Goal: Task Accomplishment & Management: Manage account settings

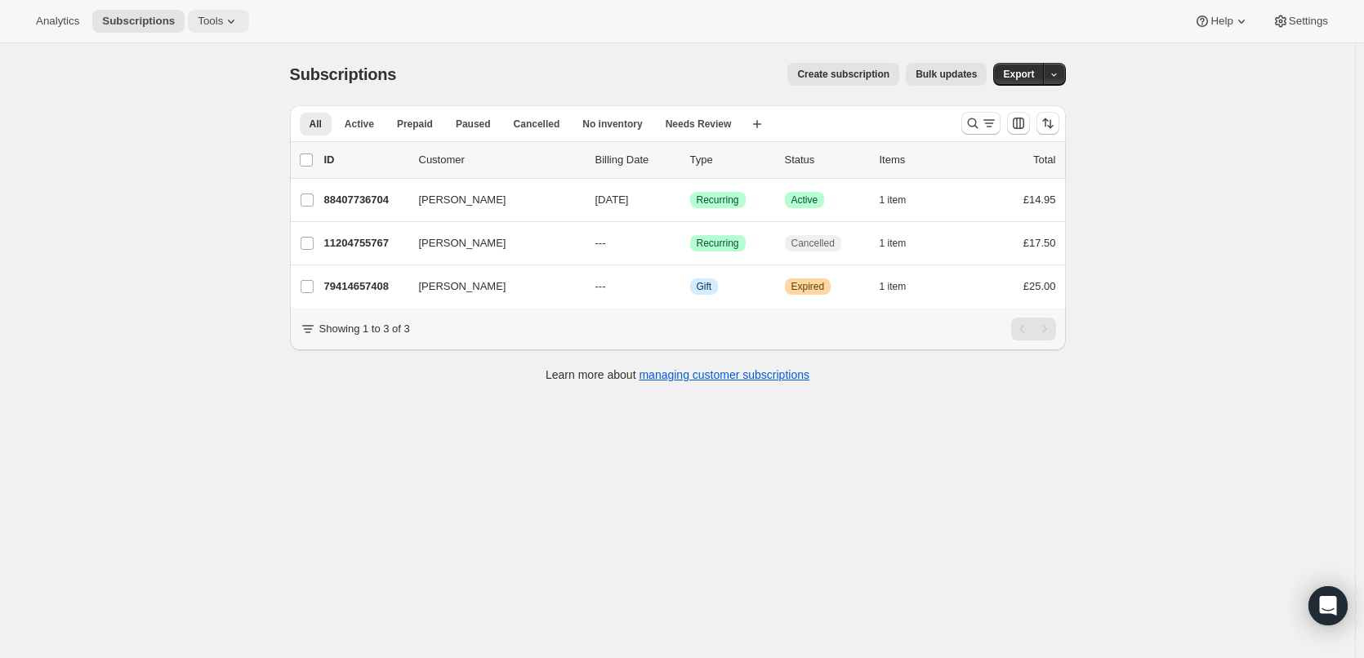
click at [223, 25] on icon at bounding box center [231, 21] width 16 height 16
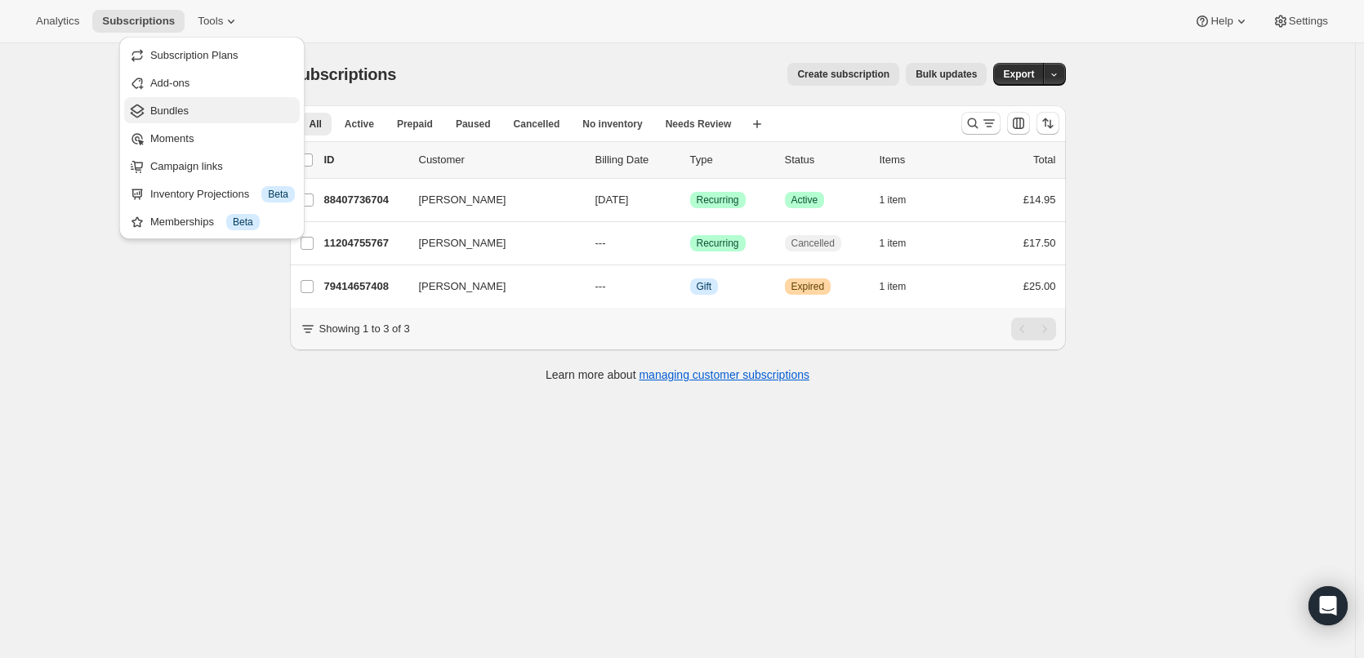
click at [169, 110] on span "Bundles" at bounding box center [169, 111] width 38 height 12
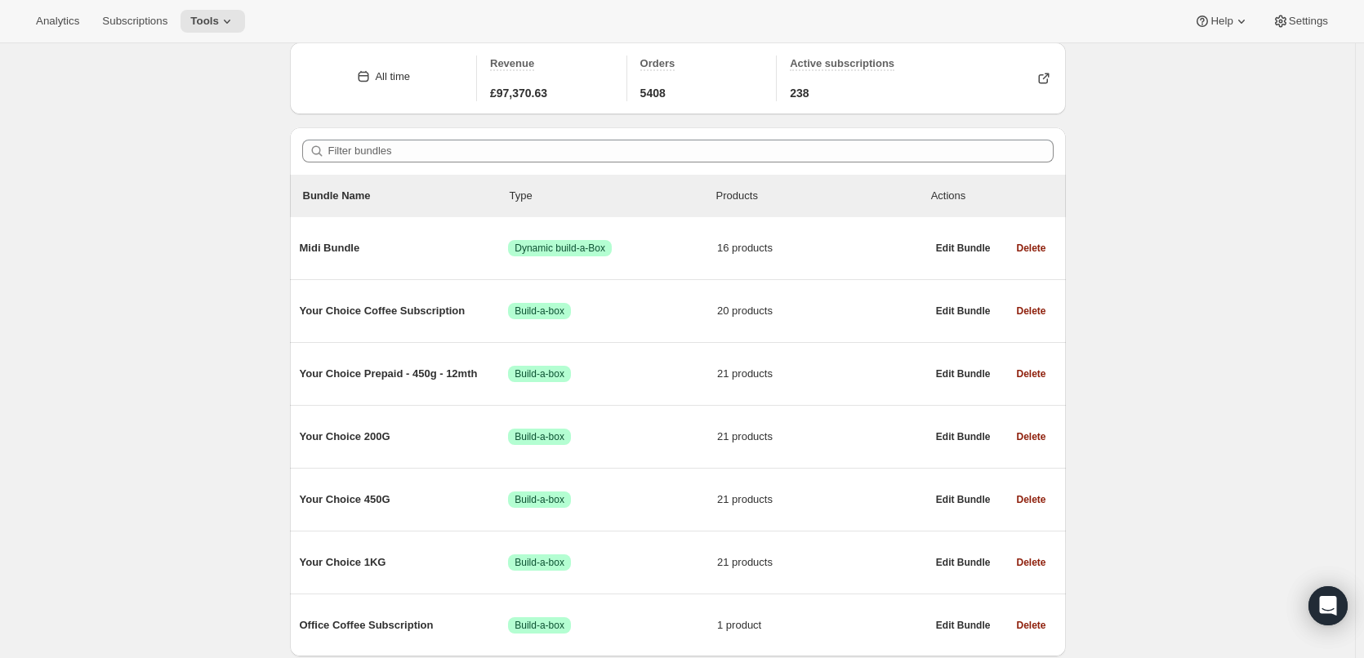
scroll to position [82, 0]
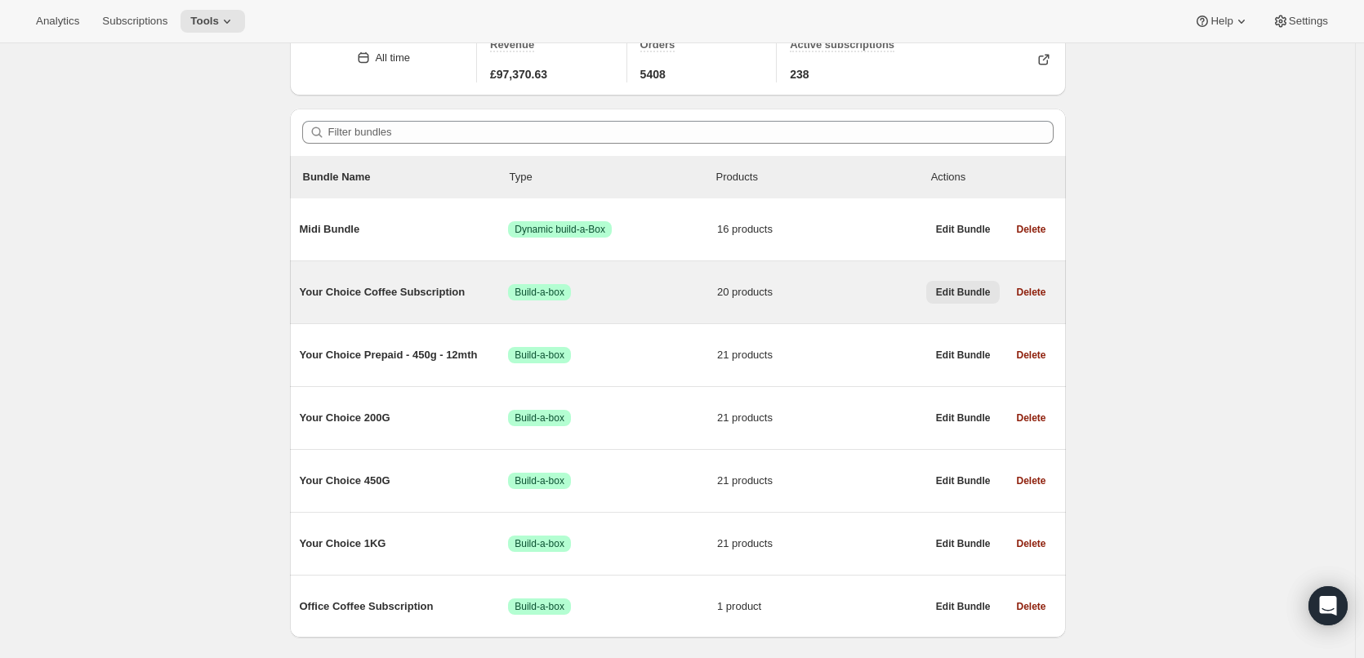
click at [962, 295] on span "Edit Bundle" at bounding box center [963, 292] width 55 height 13
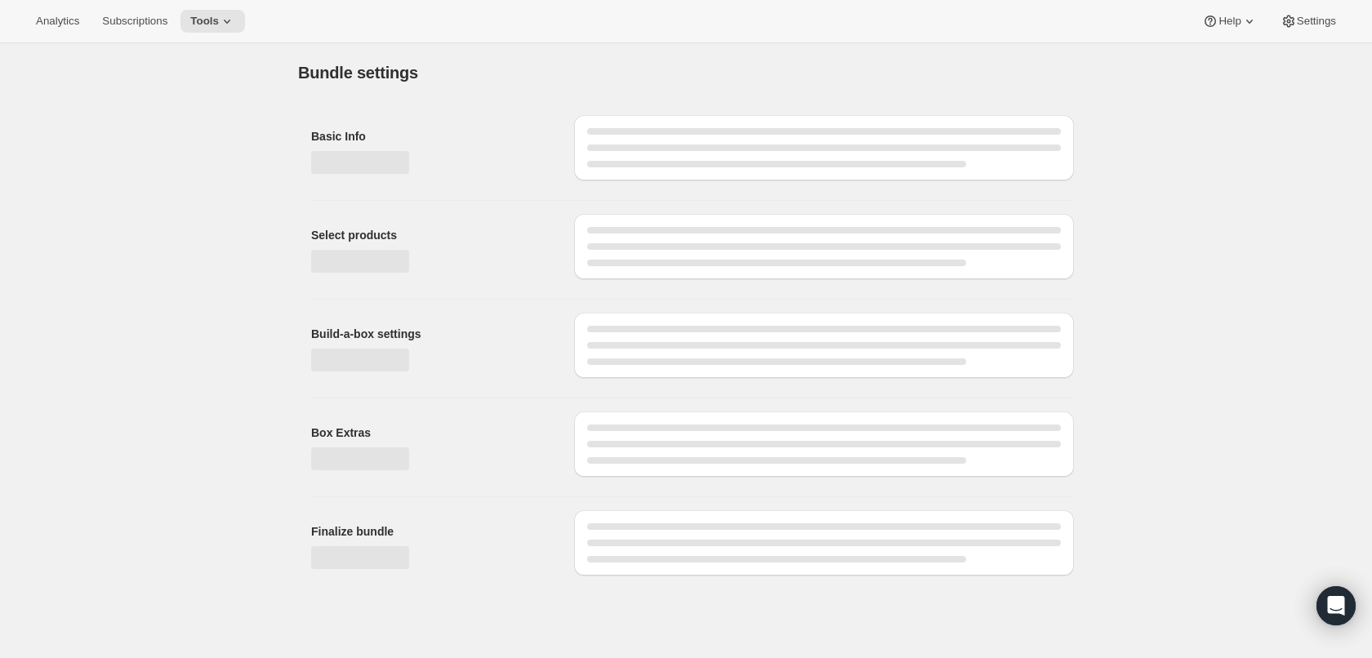
type input "Your Choice Coffee Subscription"
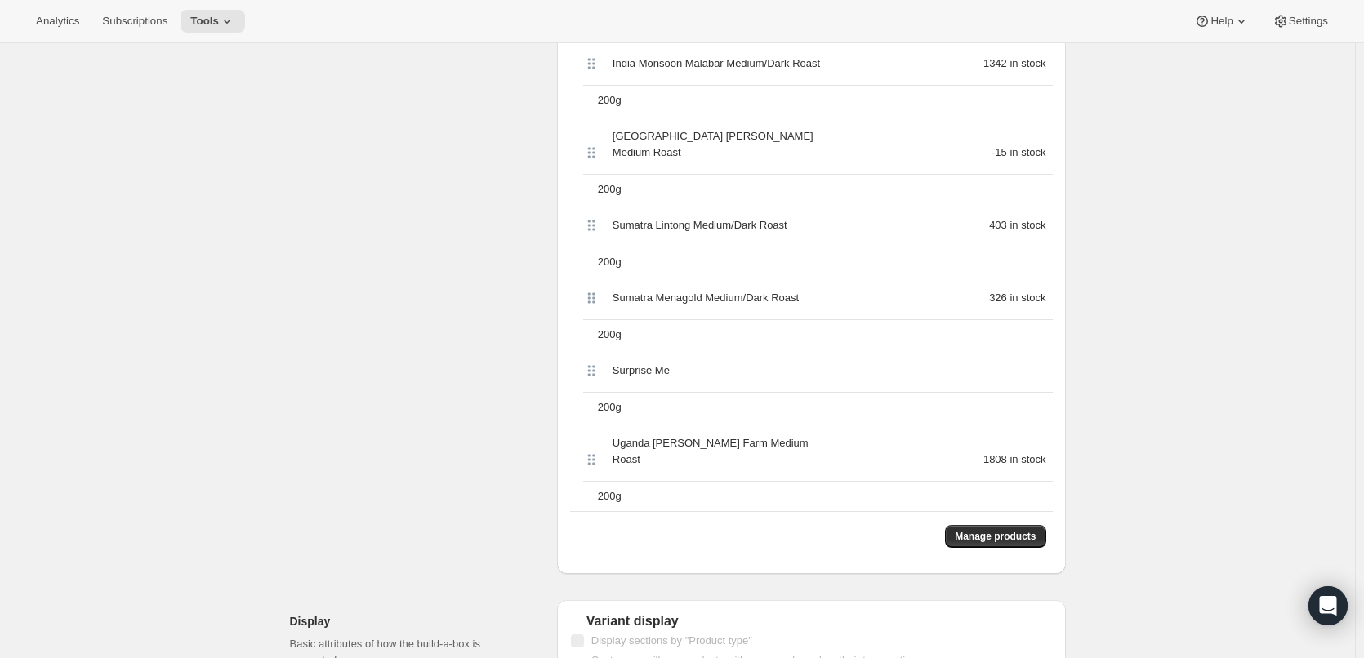
scroll to position [1722, 0]
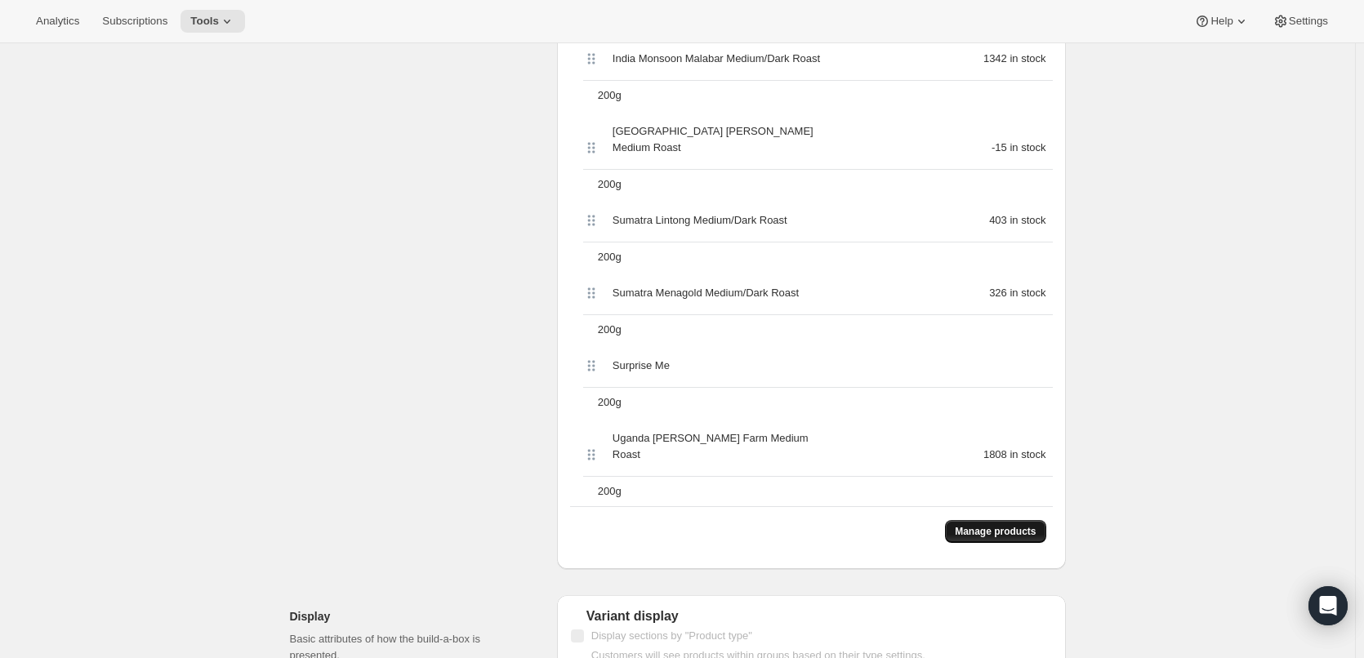
click at [1043, 520] on button "Manage products" at bounding box center [995, 531] width 100 height 23
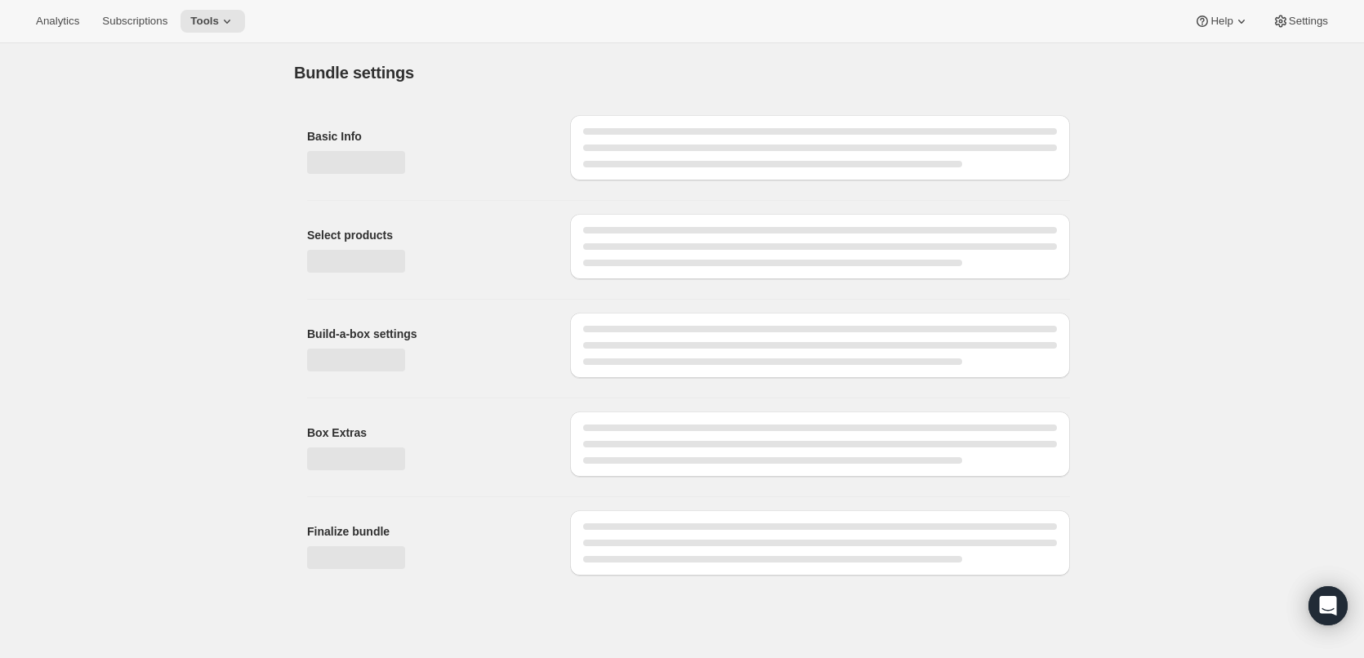
scroll to position [0, 0]
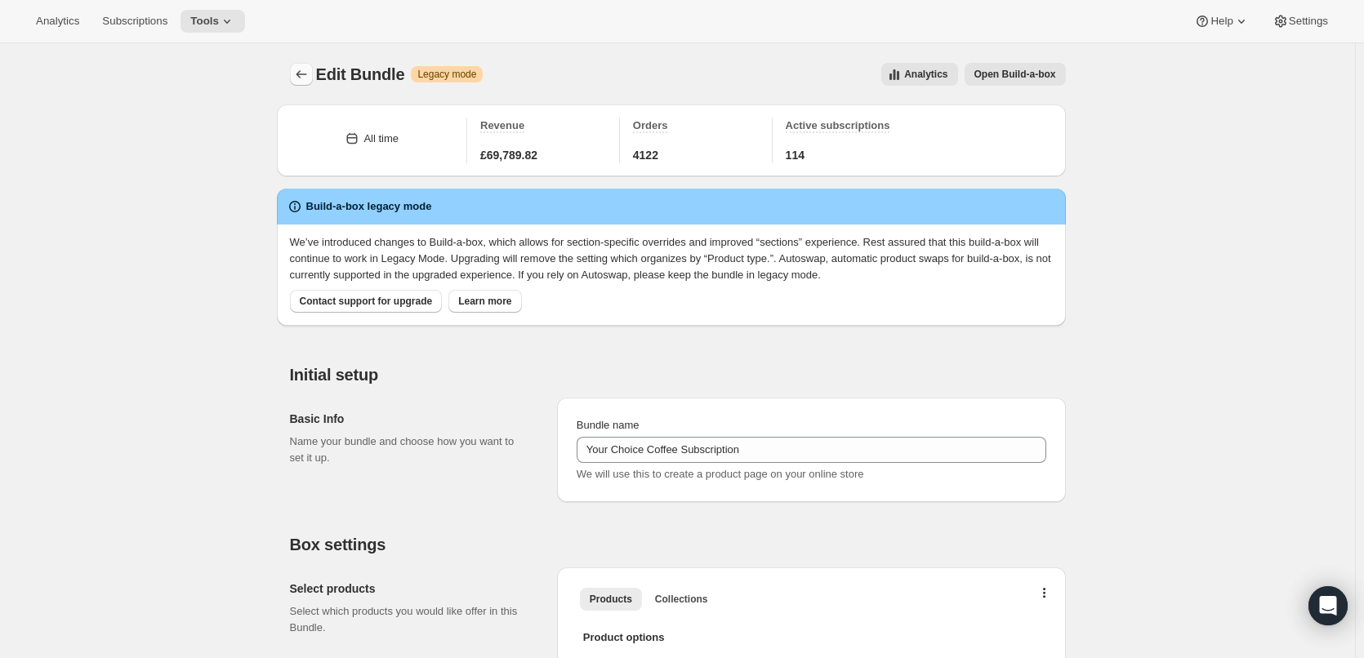
click at [295, 74] on button "Bundles" at bounding box center [301, 74] width 23 height 23
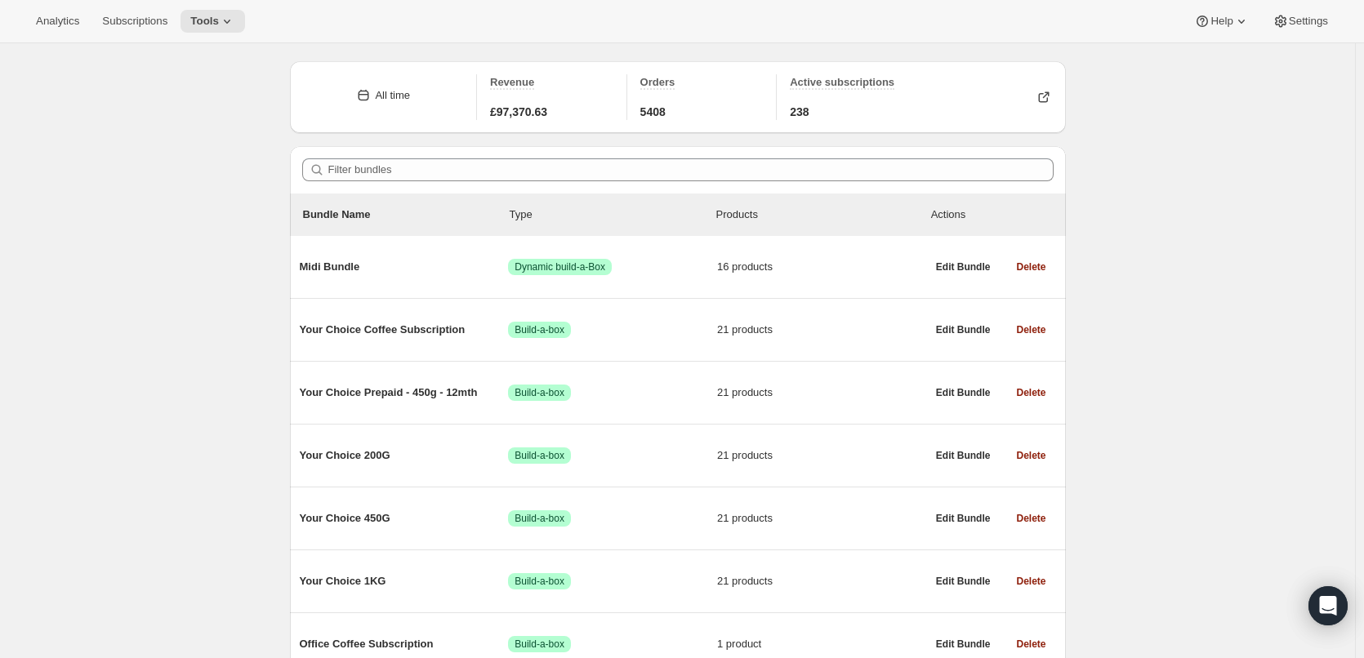
scroll to position [82, 0]
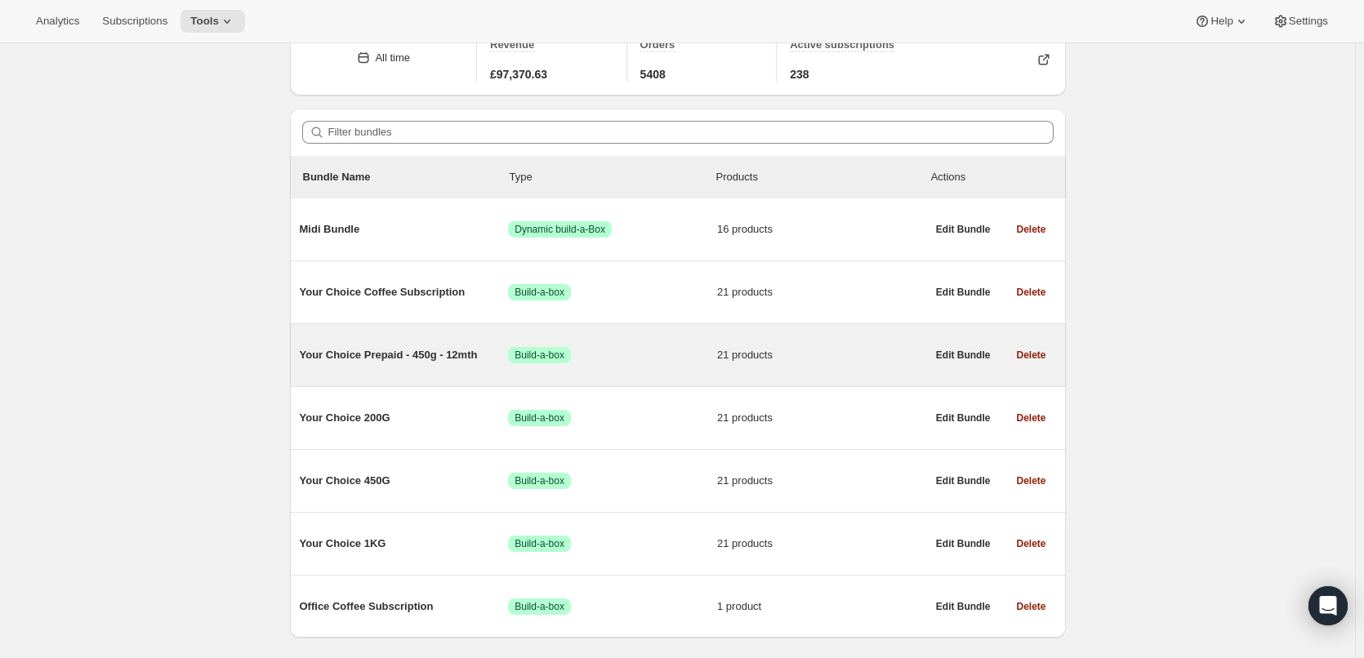
click at [424, 359] on span "Your Choice Prepaid - 450g - 12mth" at bounding box center [404, 355] width 209 height 16
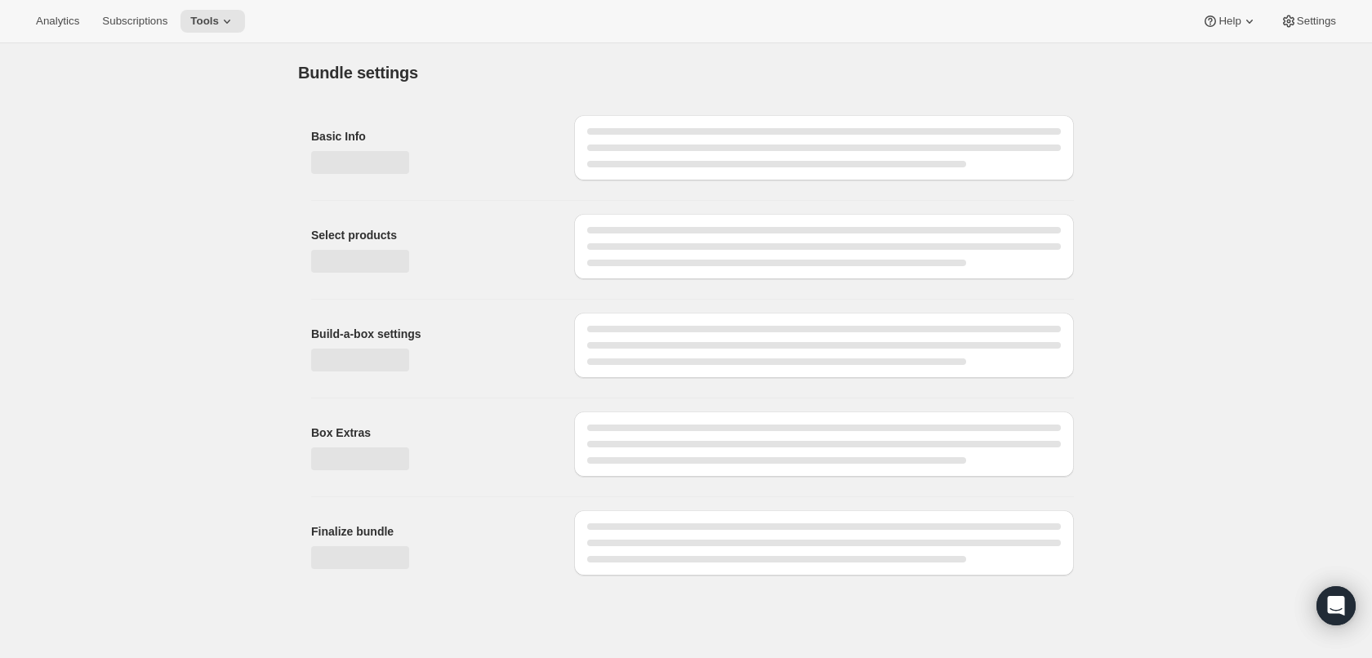
type input "Your Choice Prepaid - 450g - 12mth"
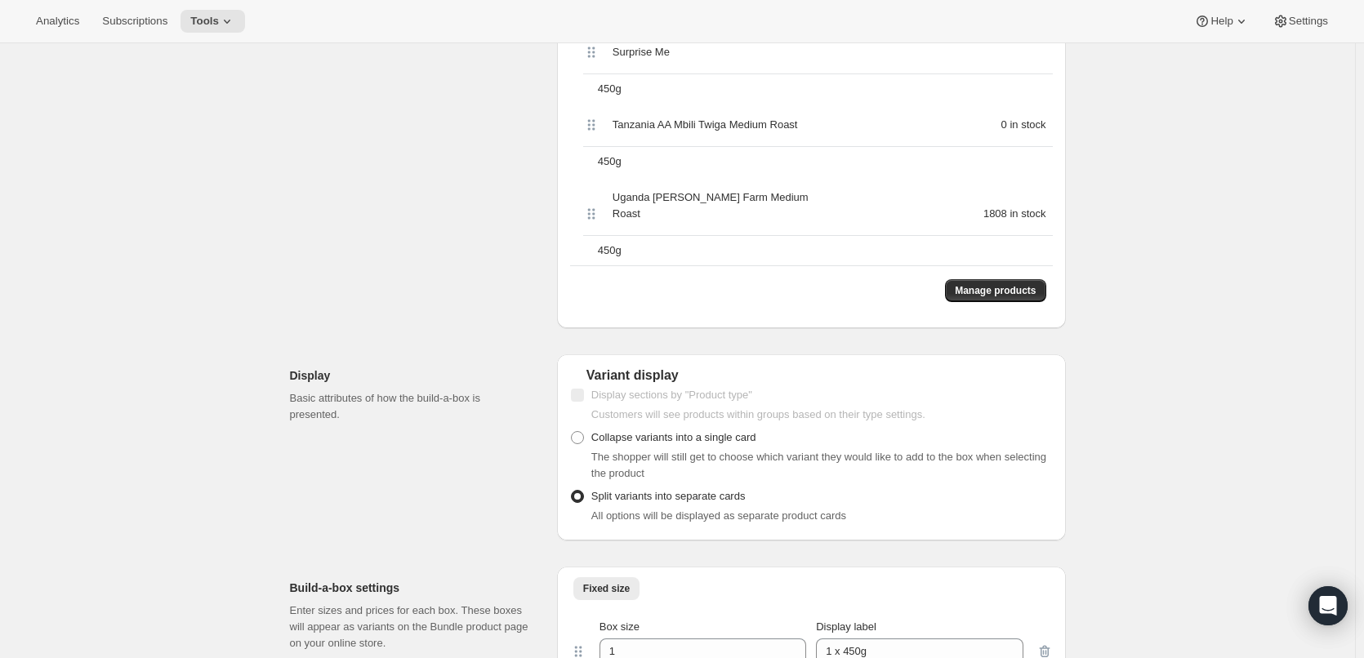
scroll to position [2042, 0]
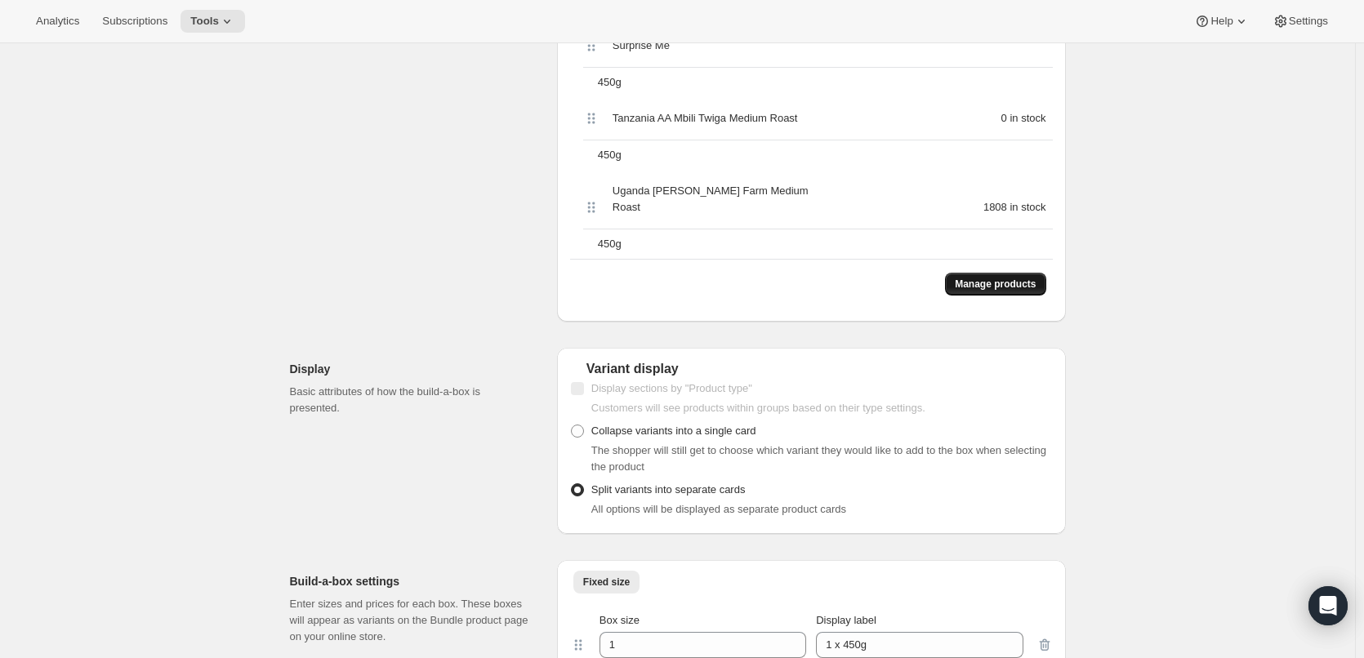
click at [1019, 278] on span "Manage products" at bounding box center [995, 284] width 81 height 13
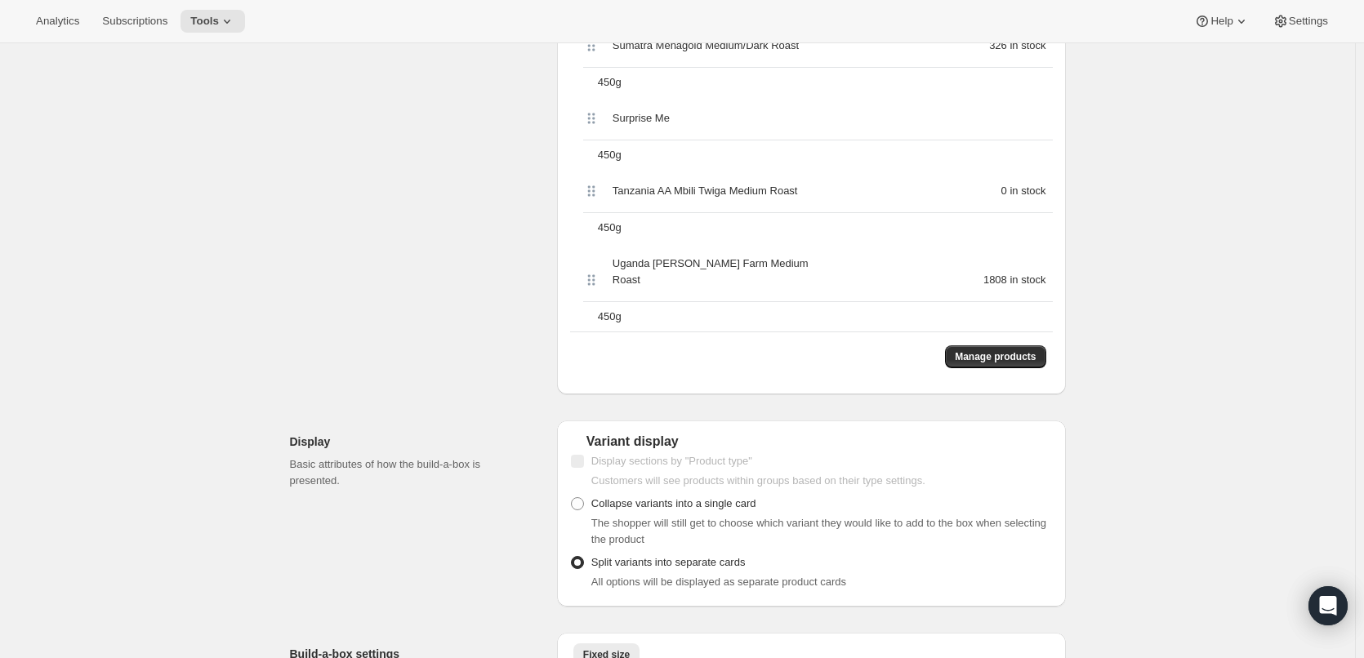
scroll to position [0, 0]
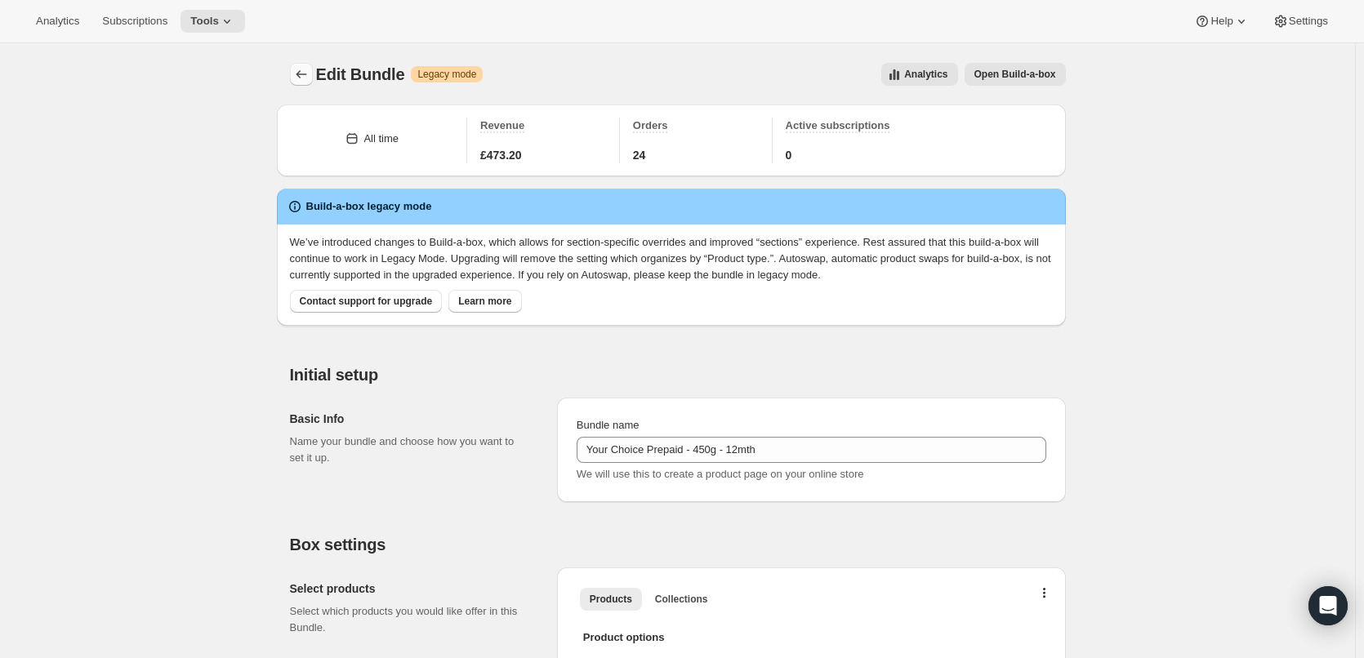
click at [296, 78] on button "Bundles" at bounding box center [301, 74] width 23 height 23
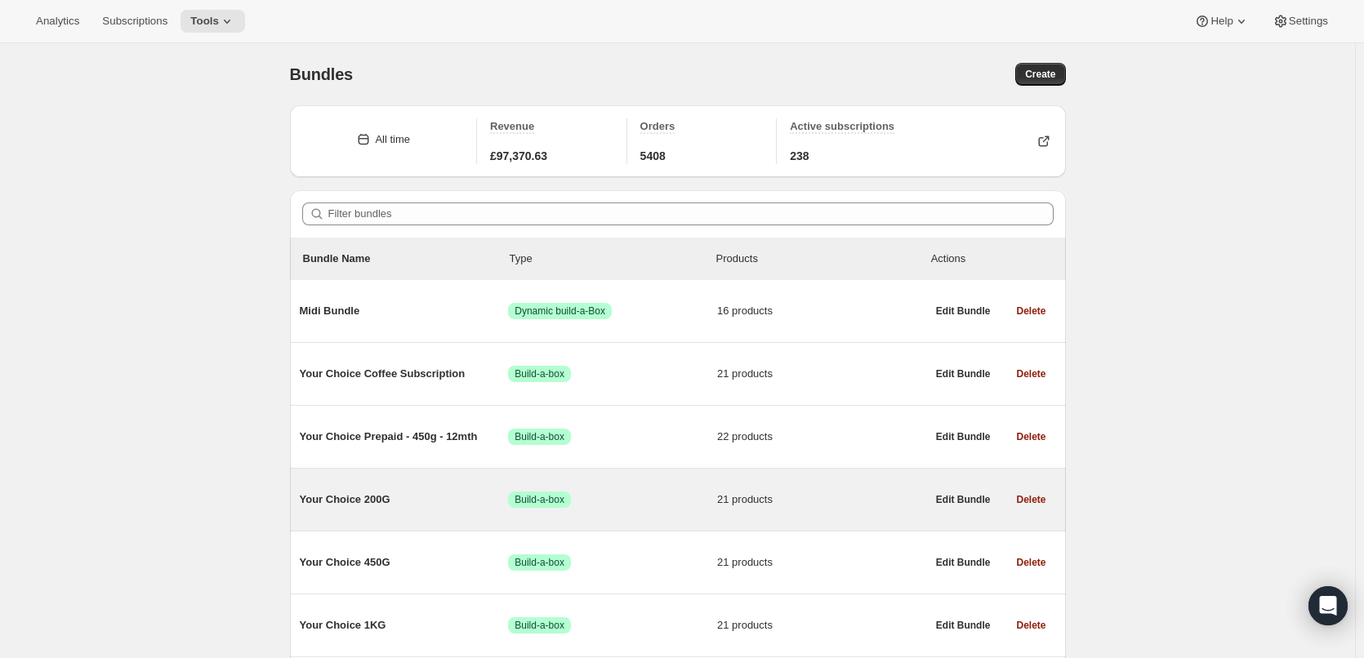
click at [376, 501] on span "Your Choice 200G" at bounding box center [404, 500] width 209 height 16
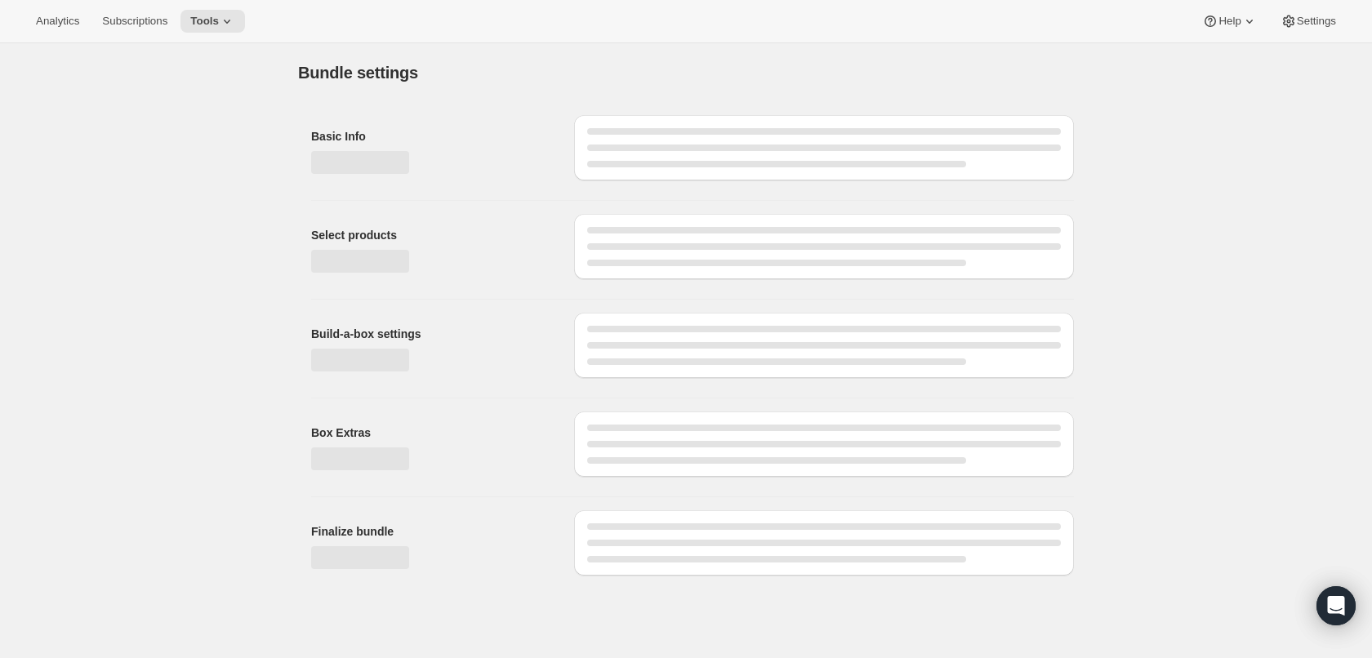
type input "Your Choice 200G"
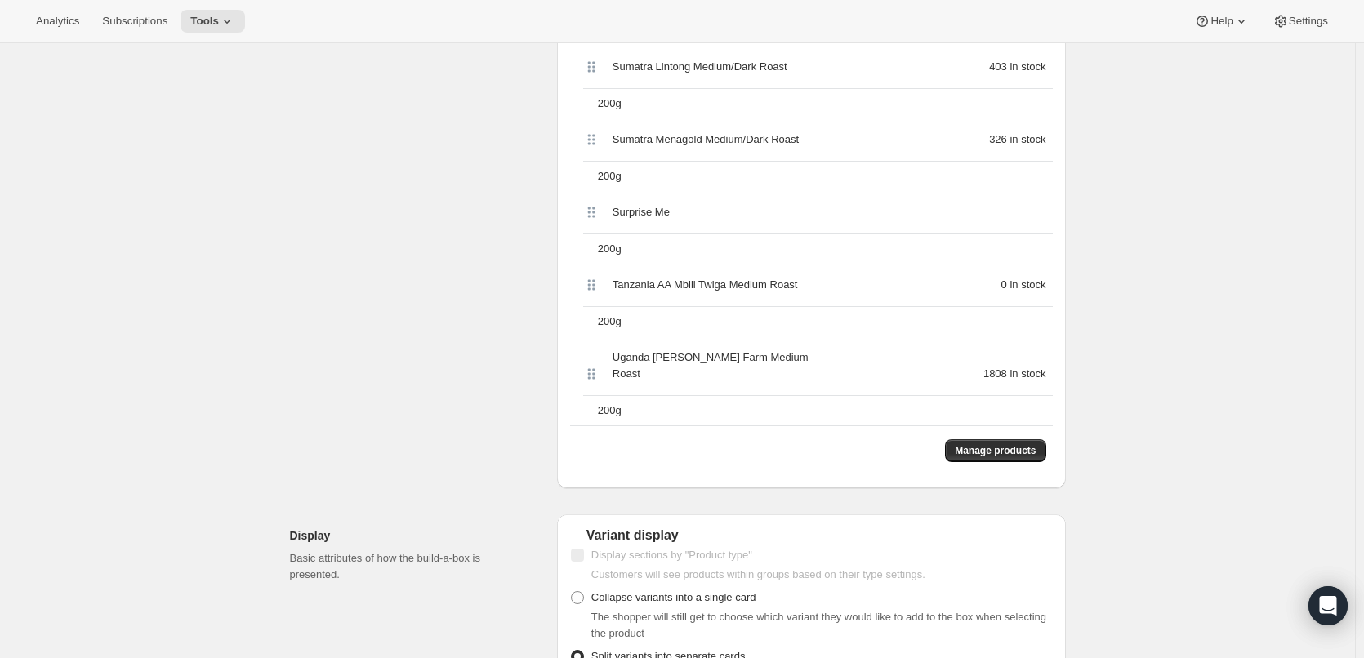
scroll to position [1879, 0]
click at [1035, 441] on span "Manage products" at bounding box center [995, 447] width 81 height 13
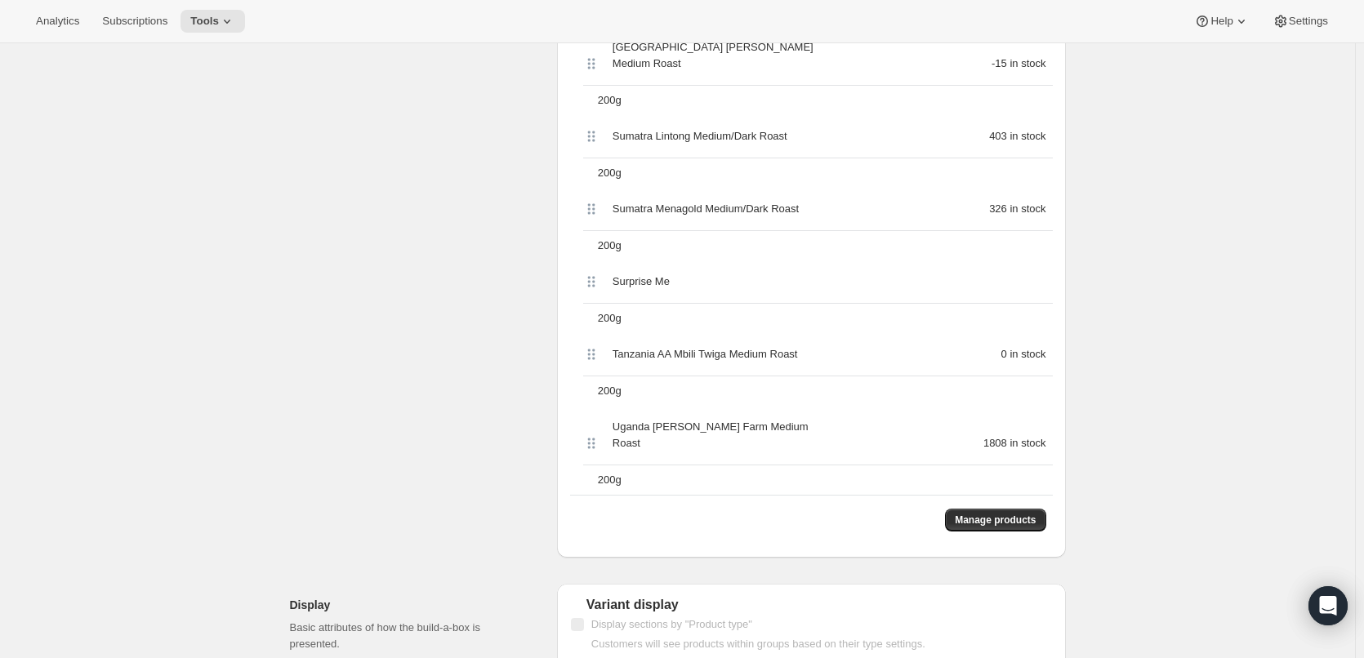
scroll to position [0, 0]
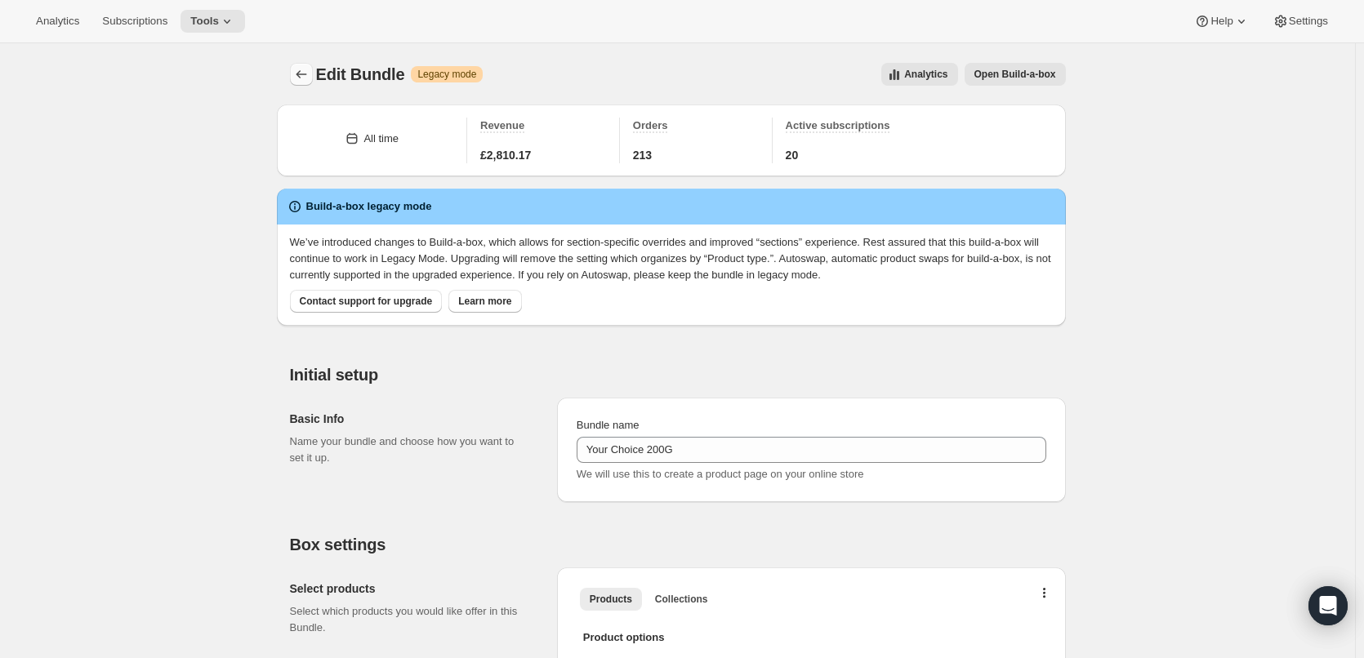
click at [295, 77] on button "Bundles" at bounding box center [301, 74] width 23 height 23
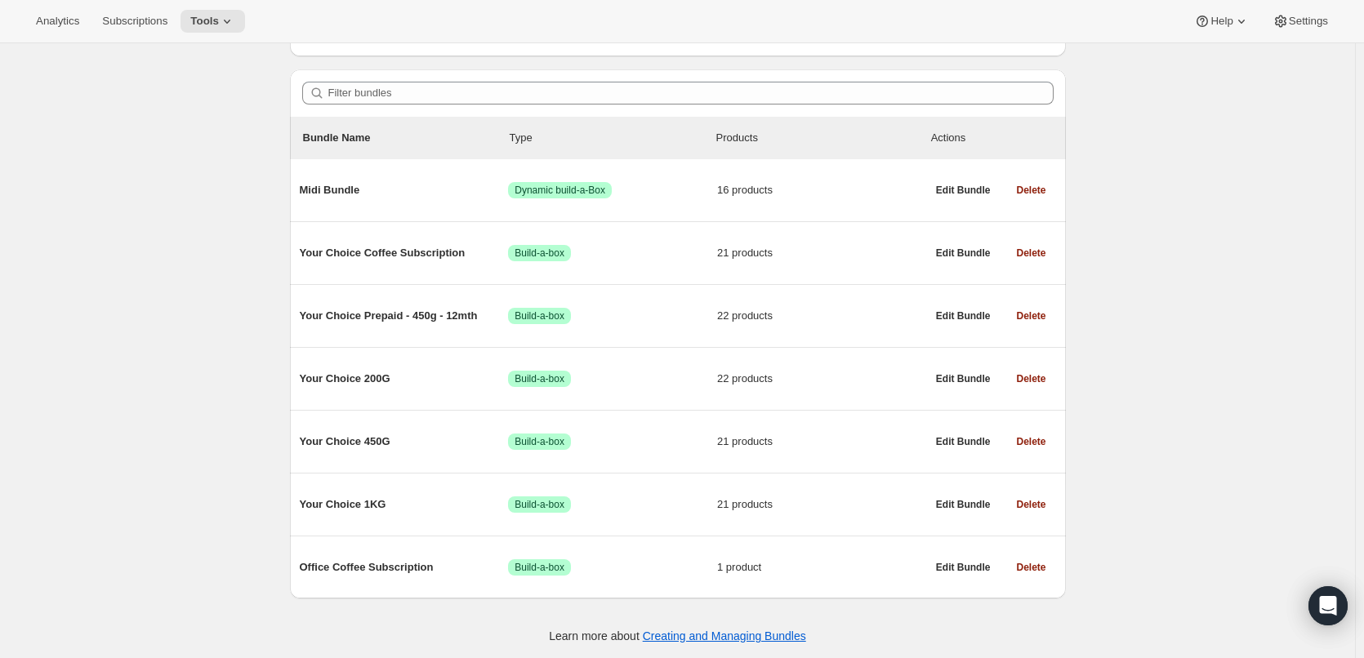
scroll to position [123, 0]
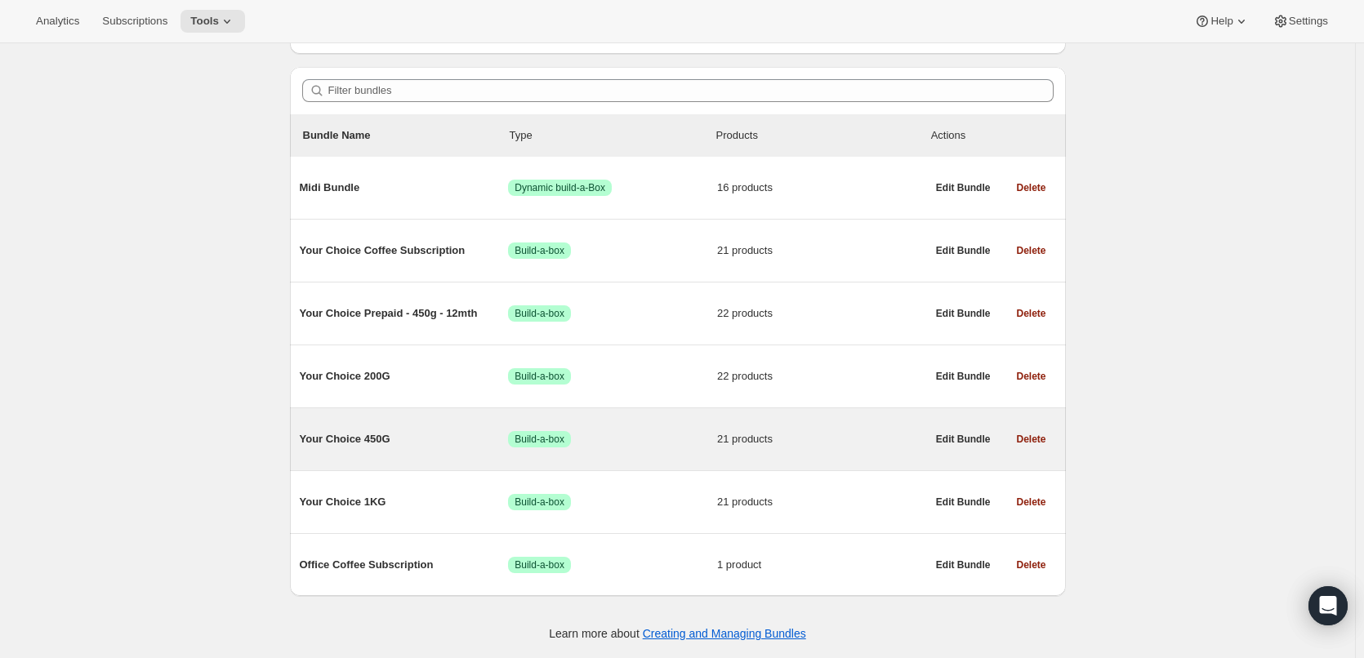
click at [341, 435] on span "Your Choice 450G" at bounding box center [404, 439] width 209 height 16
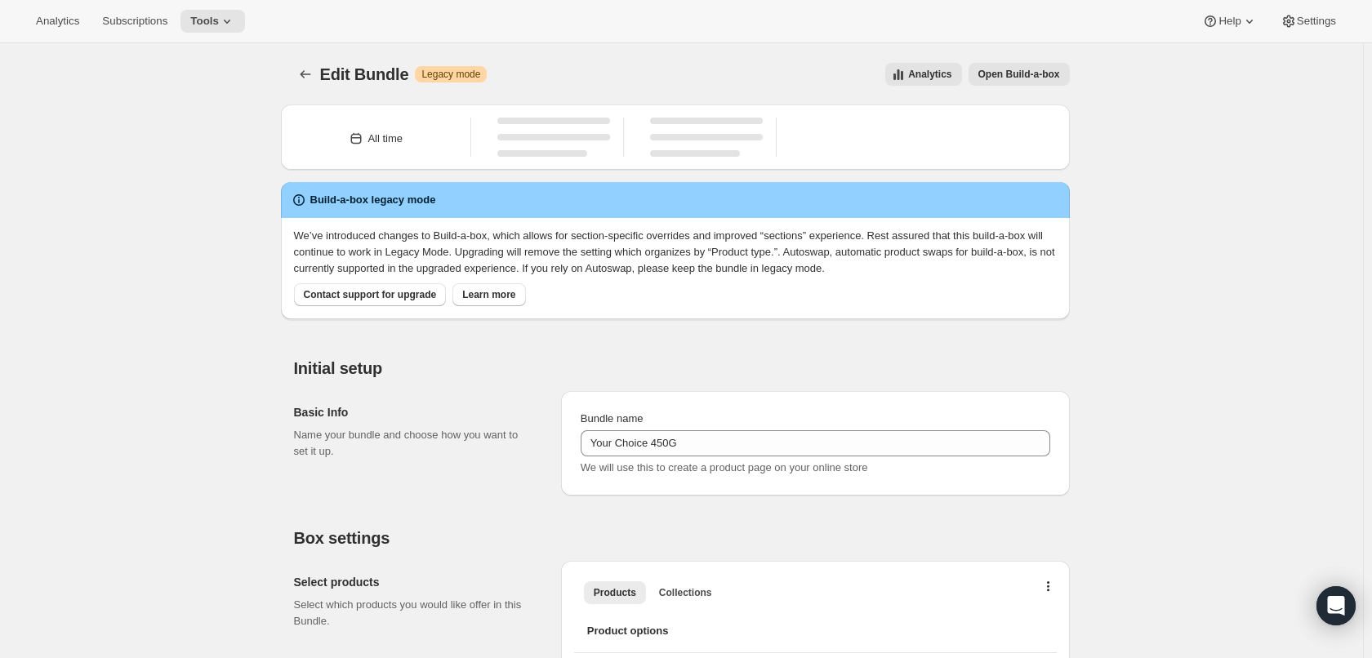
type input "Your Choice 450G"
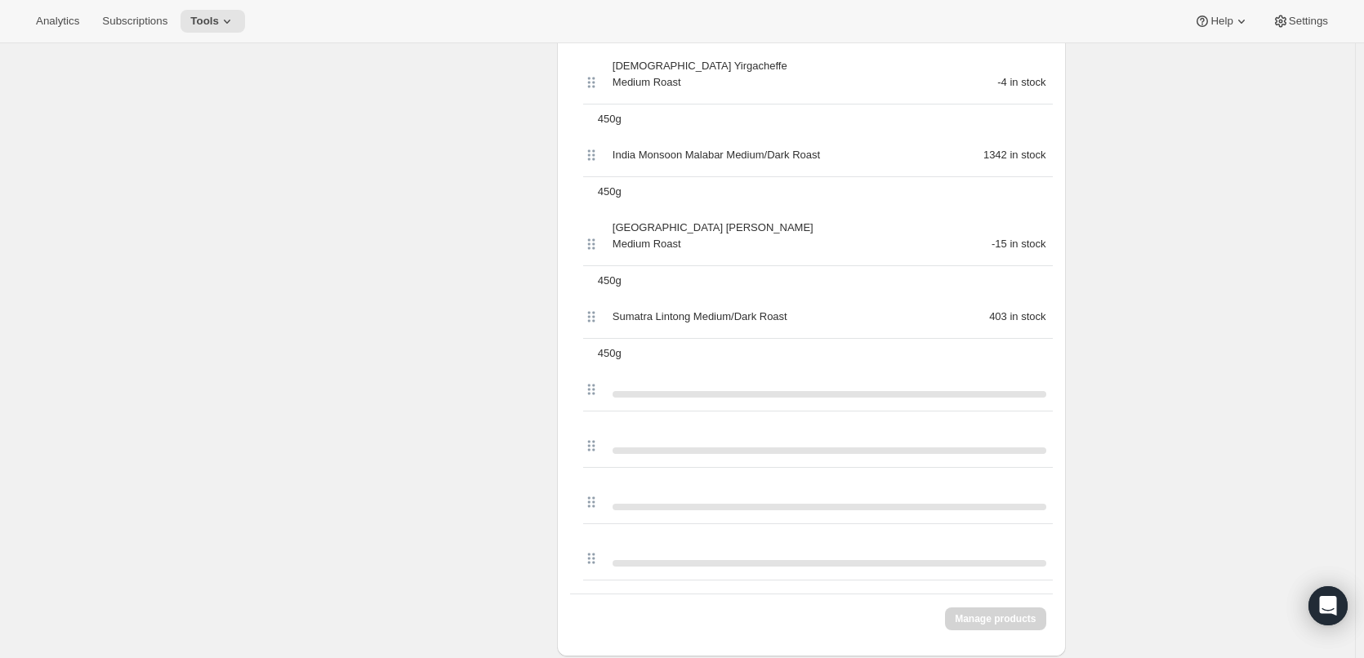
scroll to position [1634, 0]
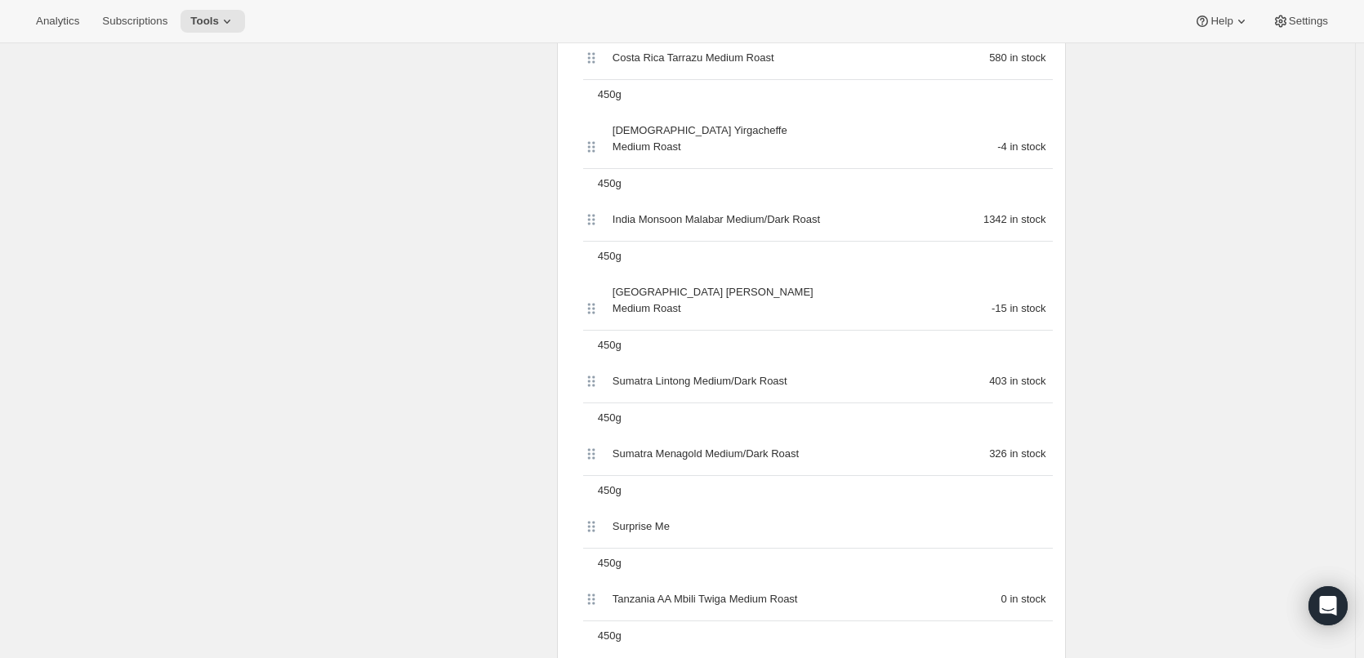
scroll to position [0, 0]
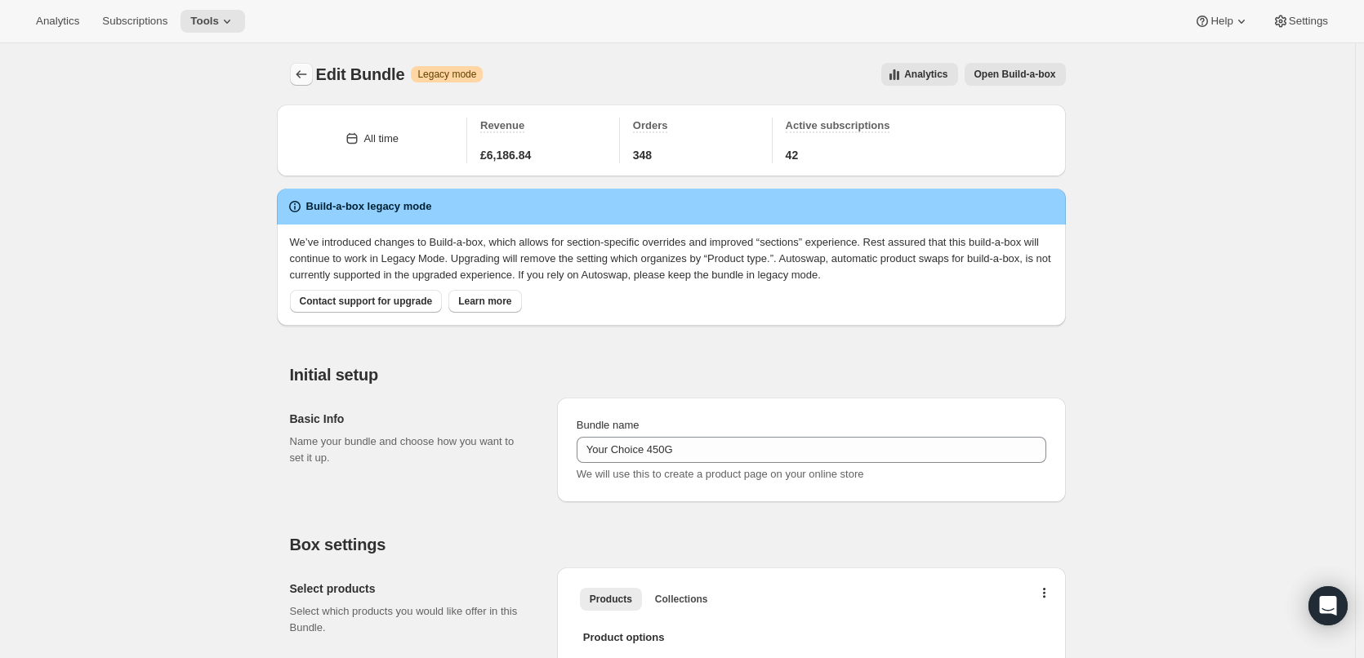
click at [305, 72] on icon "Bundles" at bounding box center [301, 74] width 16 height 16
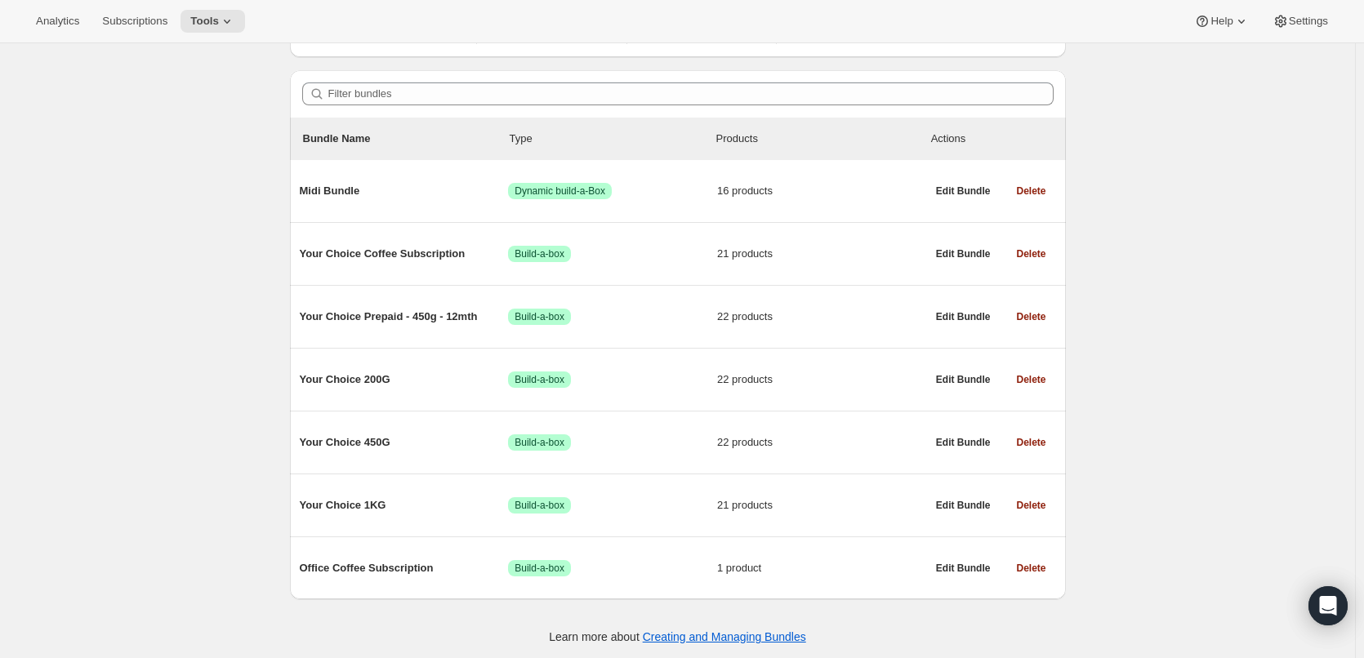
scroll to position [123, 0]
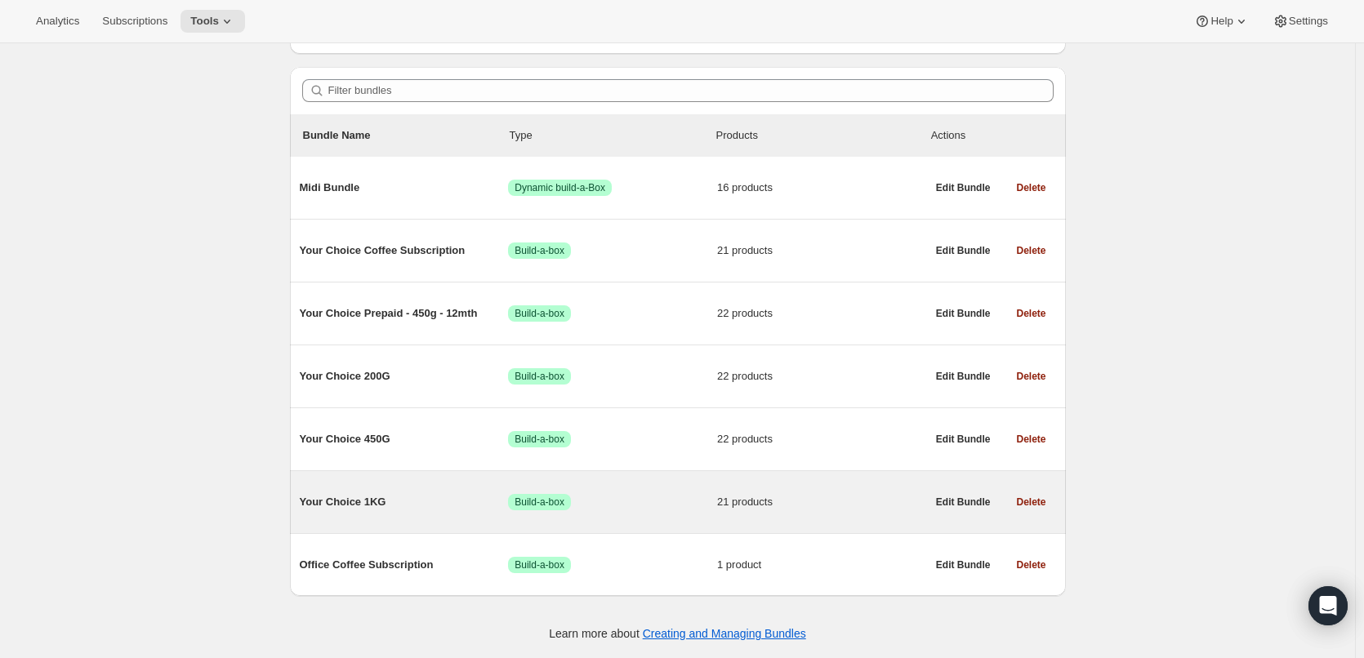
click at [369, 495] on span "Your Choice 1KG" at bounding box center [404, 502] width 209 height 16
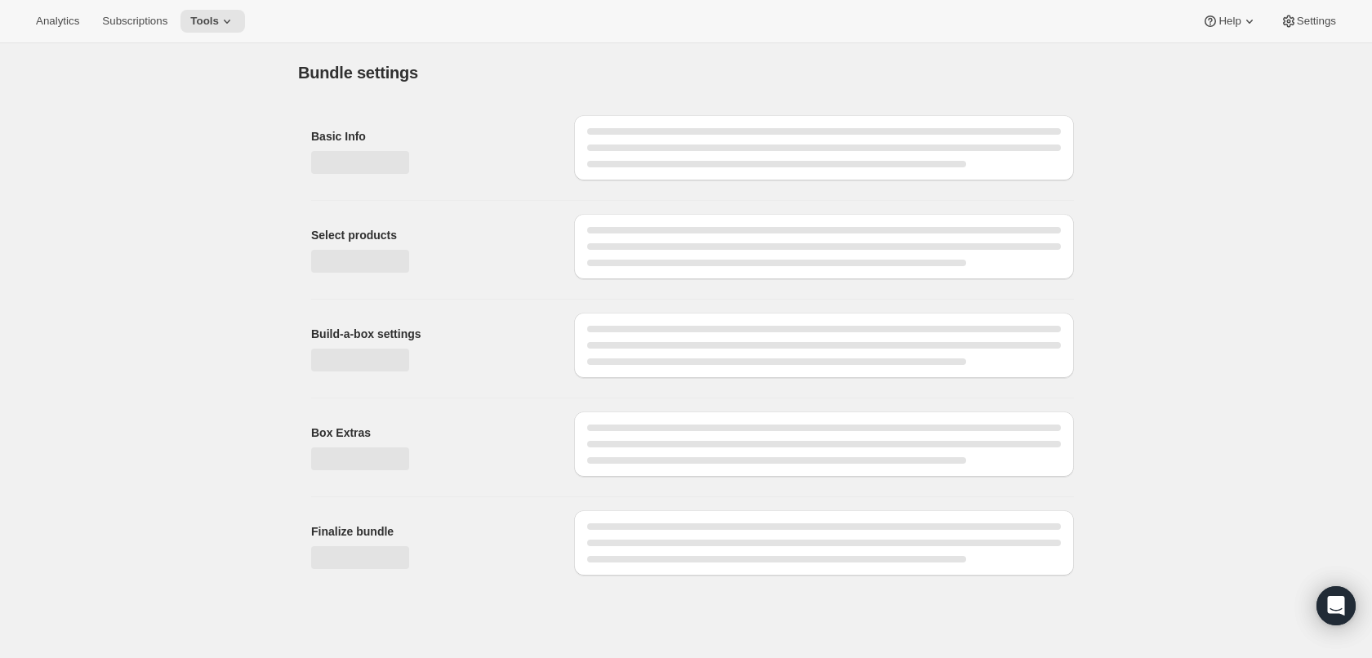
type input "Your Choice 1KG"
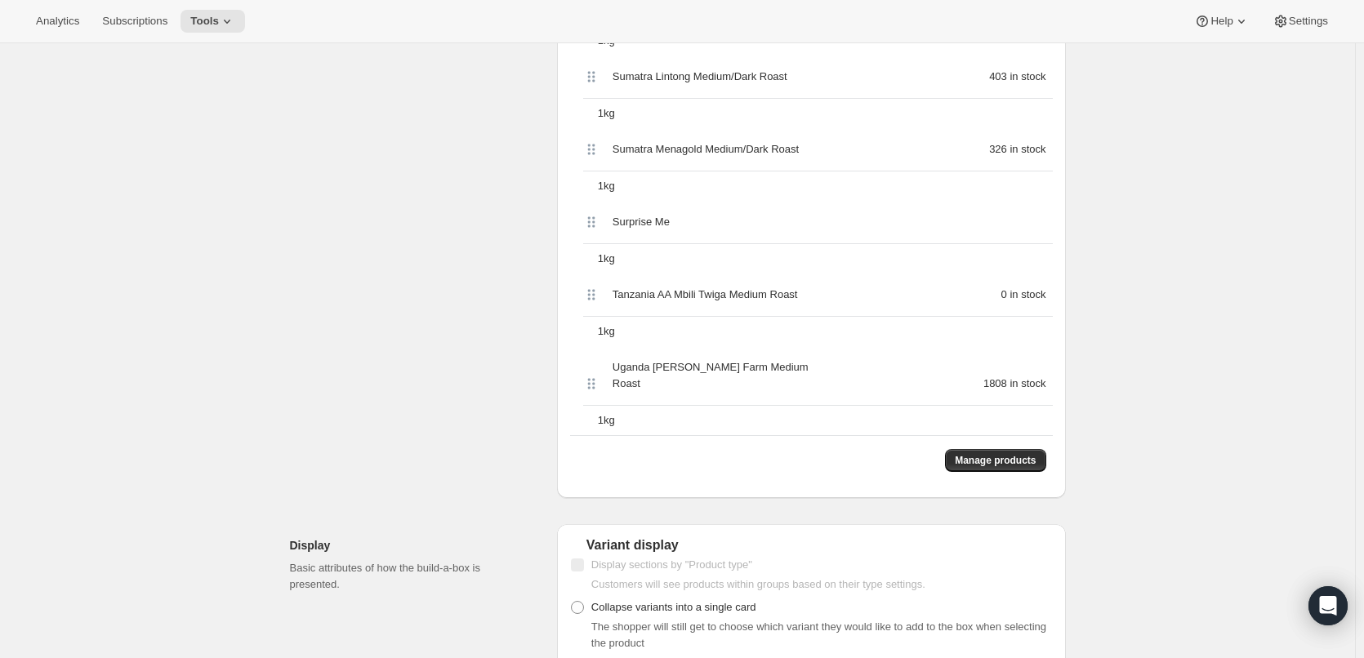
scroll to position [1879, 0]
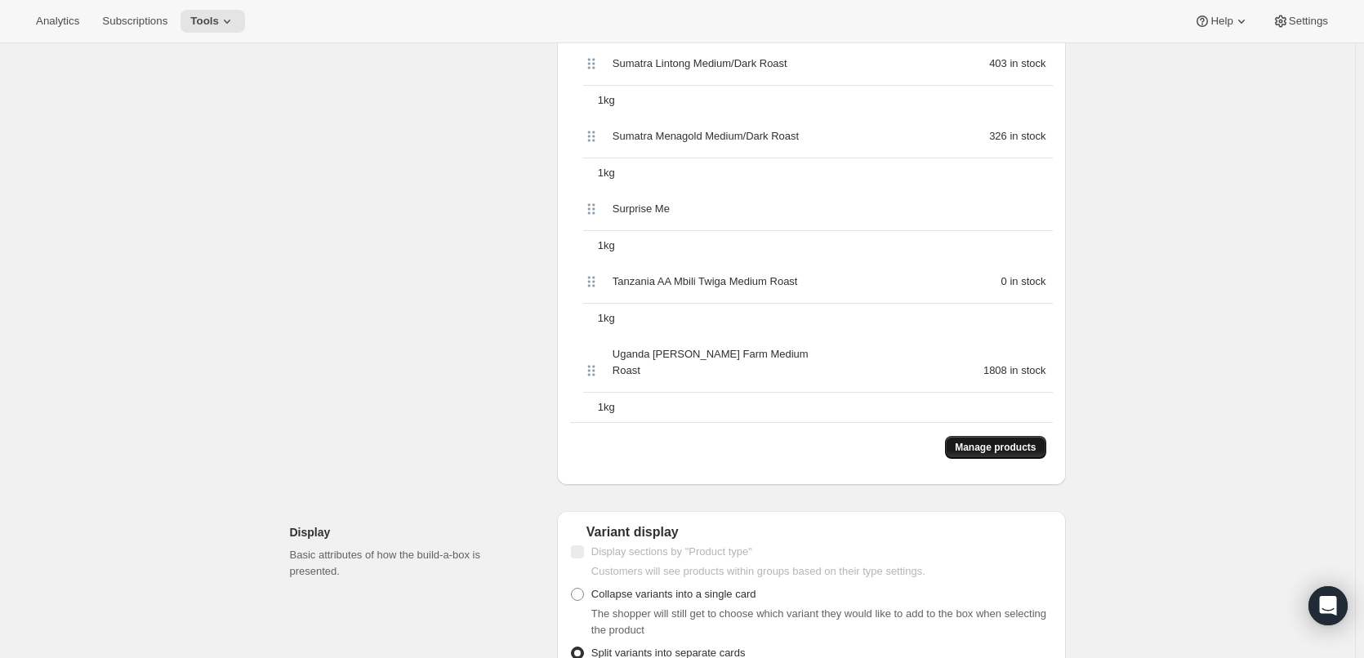
click at [997, 436] on button "Manage products" at bounding box center [995, 447] width 100 height 23
click at [1022, 441] on span "Manage products" at bounding box center [995, 447] width 81 height 13
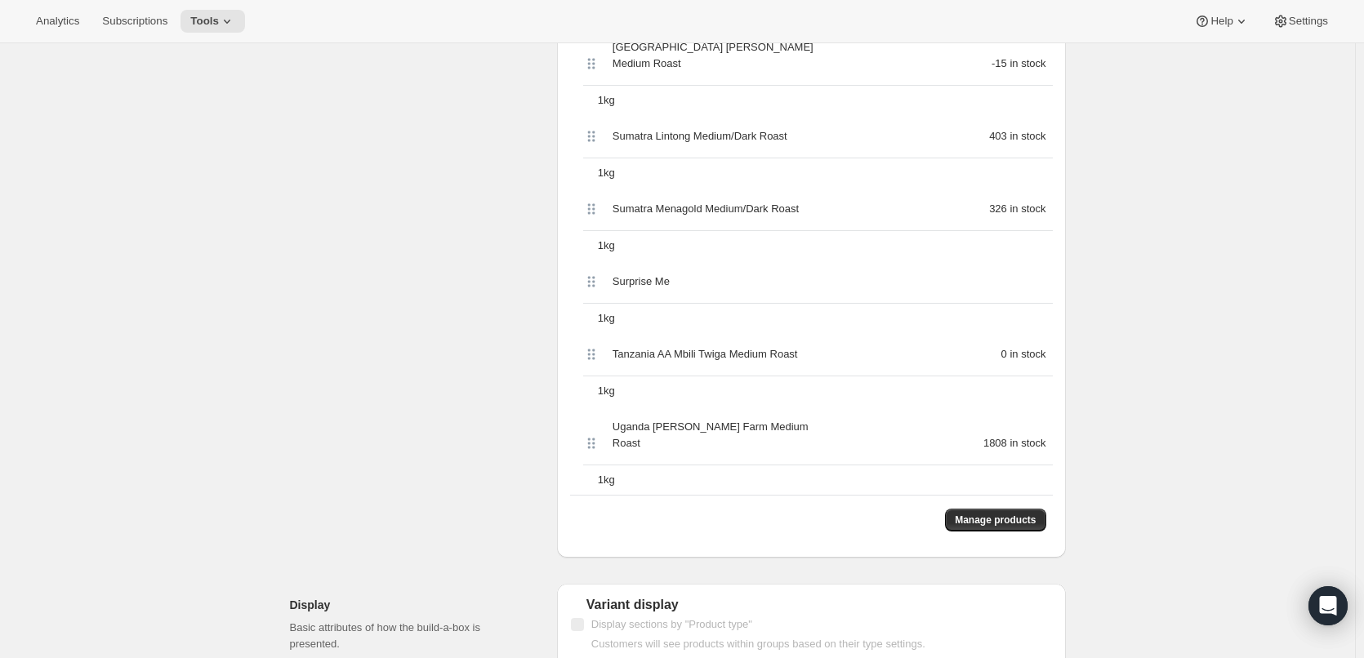
scroll to position [0, 0]
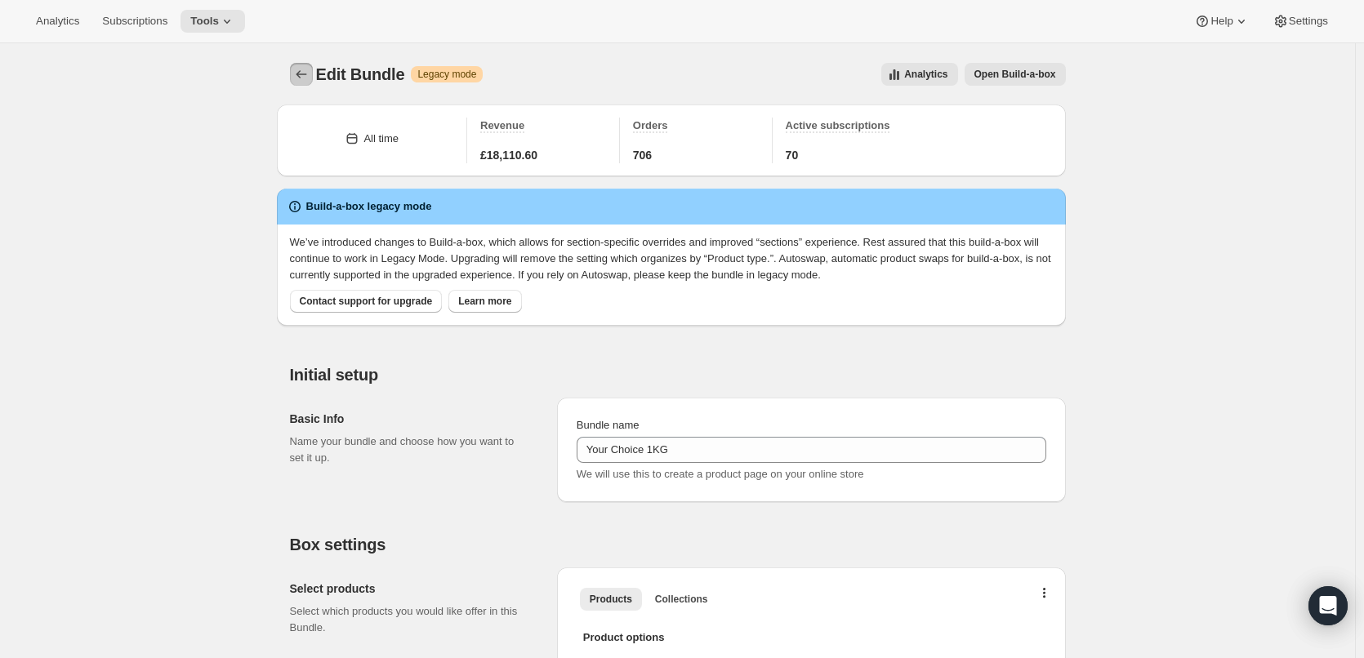
click at [299, 68] on icon "Bundles" at bounding box center [301, 74] width 16 height 16
